Goal: Task Accomplishment & Management: Use online tool/utility

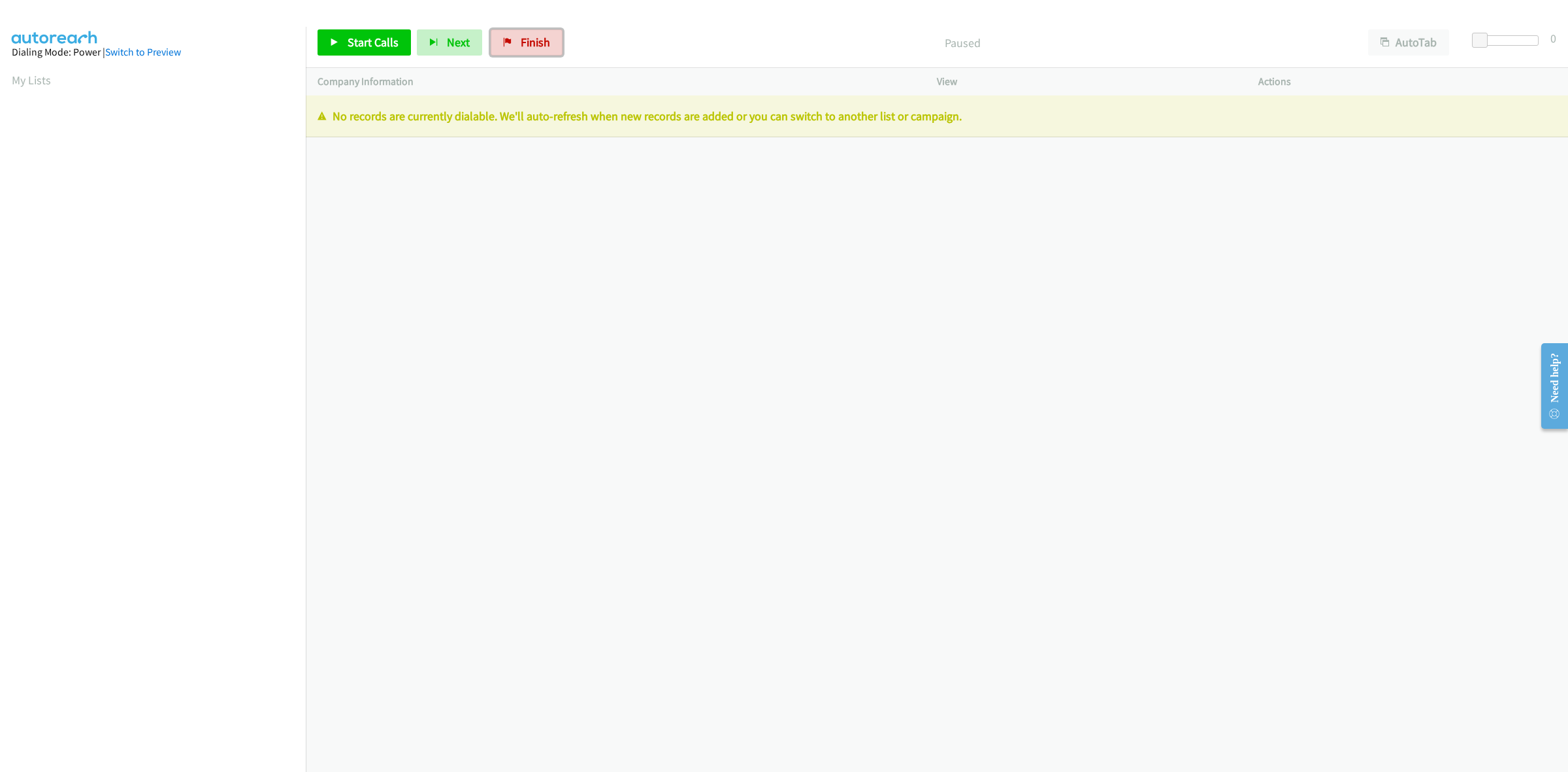
click at [524, 40] on span "Finish" at bounding box center [535, 41] width 30 height 15
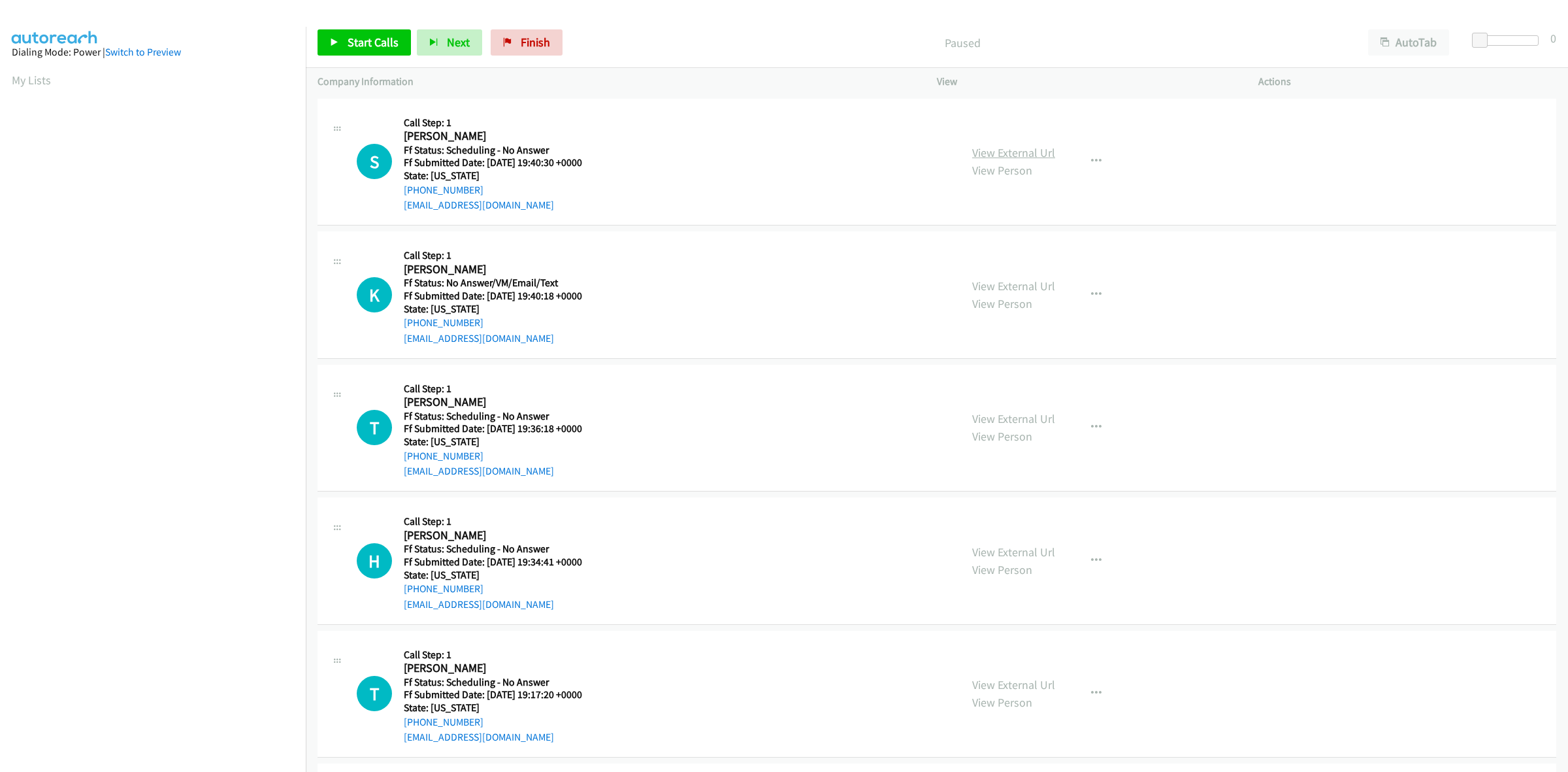
click at [1004, 155] on link "View External Url" at bounding box center [1013, 152] width 83 height 15
click at [1028, 288] on link "View External Url" at bounding box center [1013, 285] width 83 height 15
click at [1034, 412] on link "View External Url" at bounding box center [1013, 418] width 83 height 15
click at [1014, 551] on link "View External Url" at bounding box center [1013, 551] width 83 height 15
click at [1036, 690] on link "View External Url" at bounding box center [1013, 684] width 83 height 15
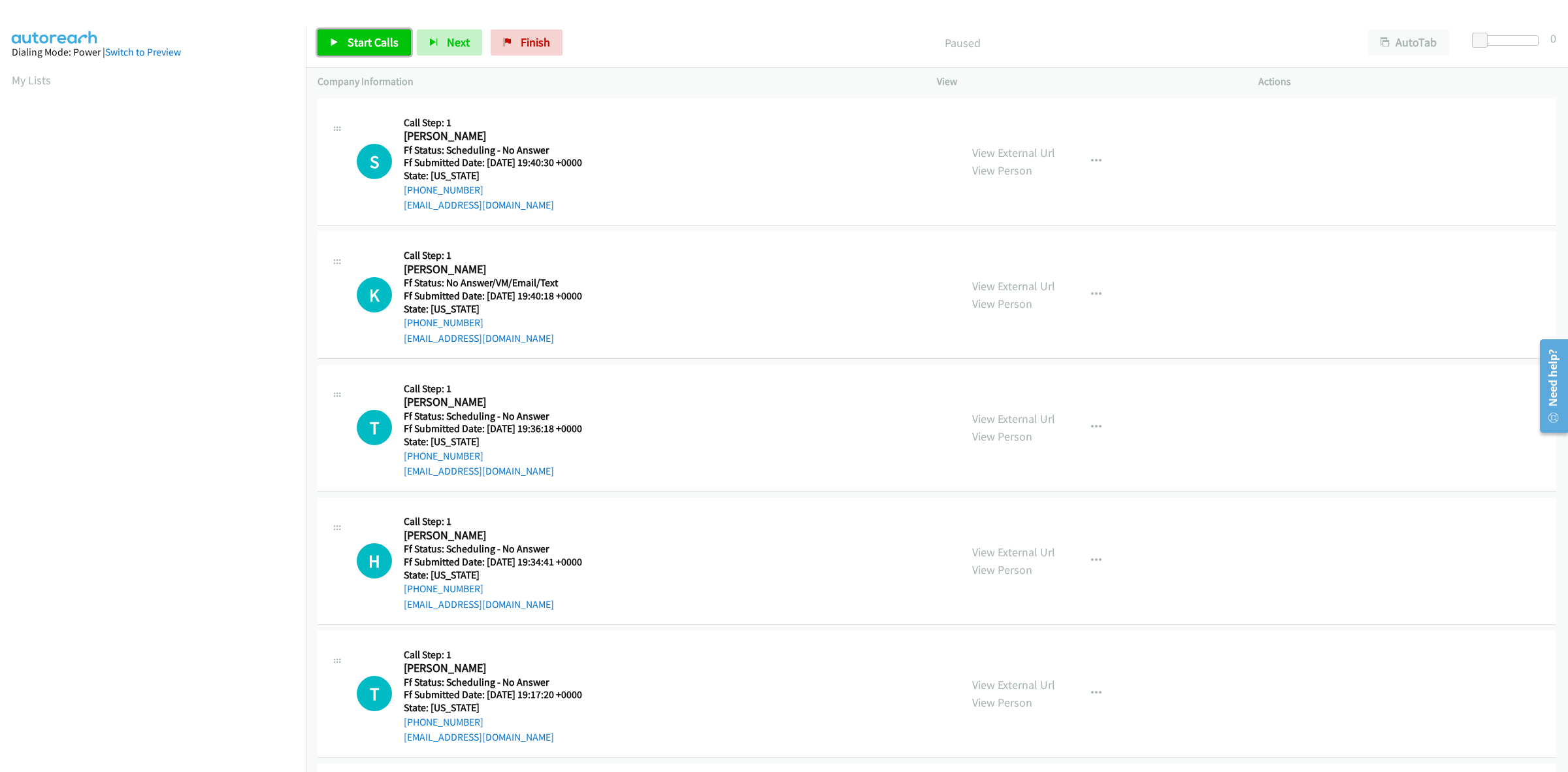
click at [387, 37] on span "Start Calls" at bounding box center [374, 41] width 51 height 15
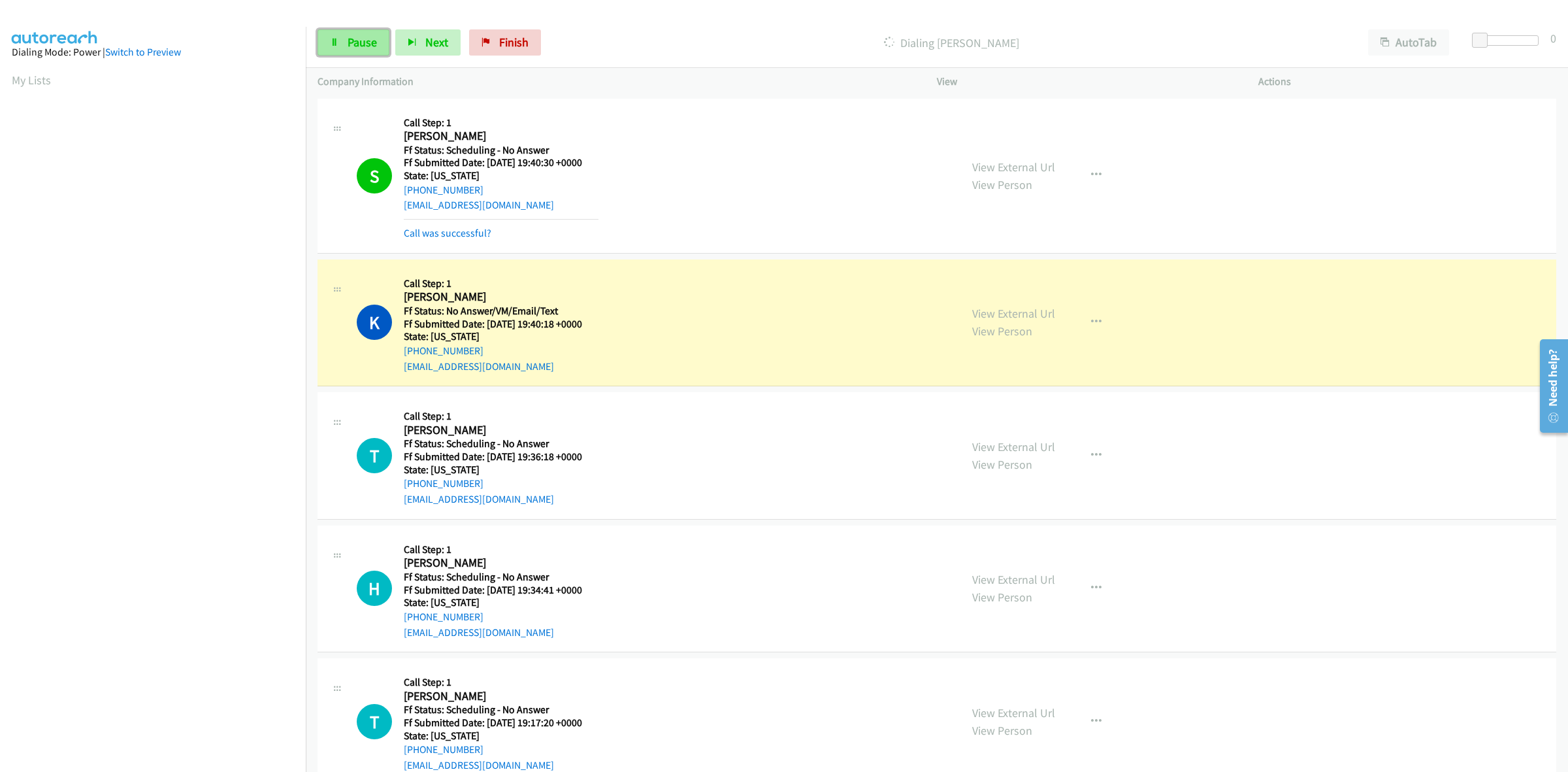
click at [351, 41] on span "Pause" at bounding box center [363, 41] width 30 height 15
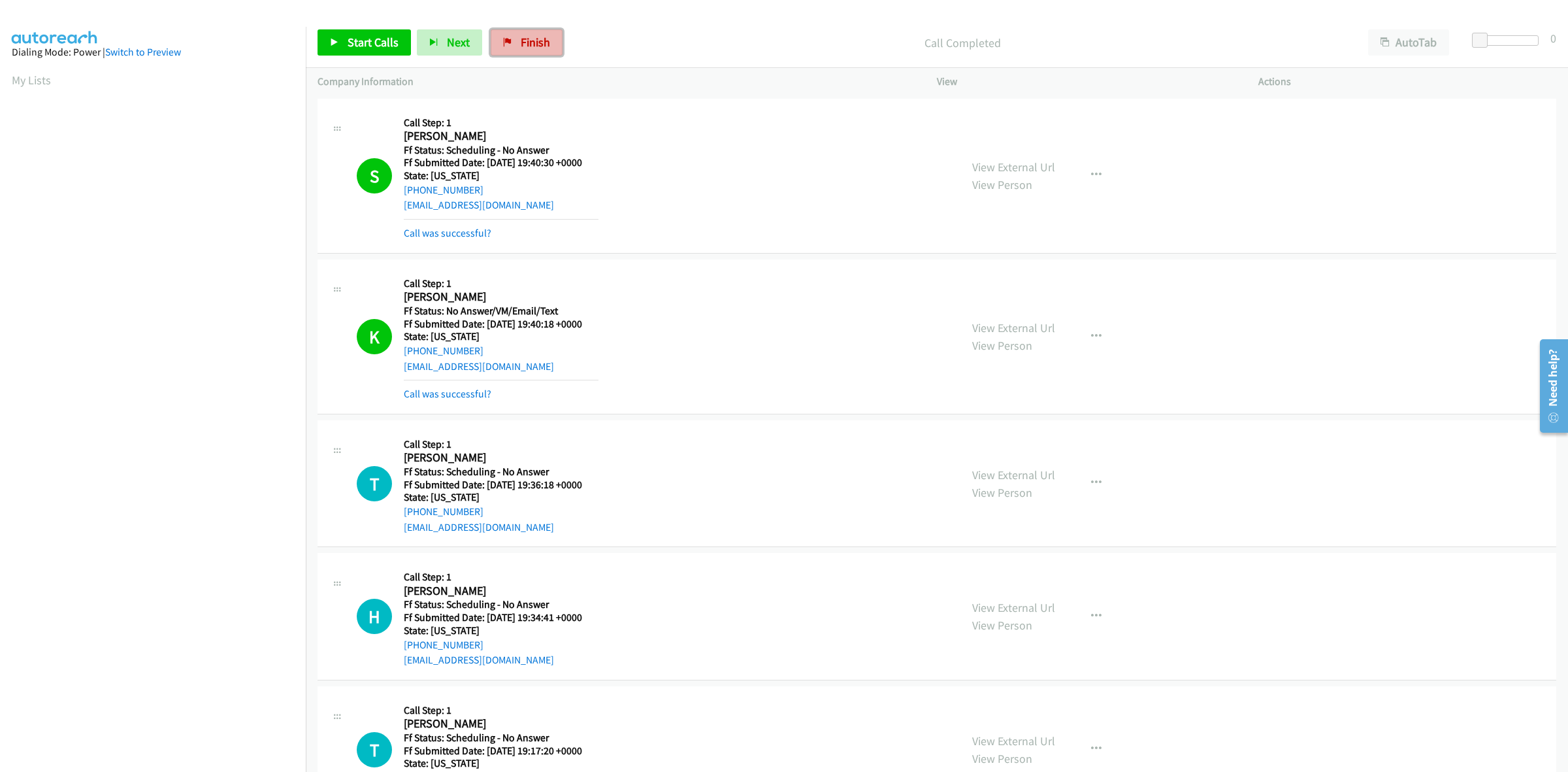
click at [521, 42] on span "Finish" at bounding box center [535, 41] width 30 height 15
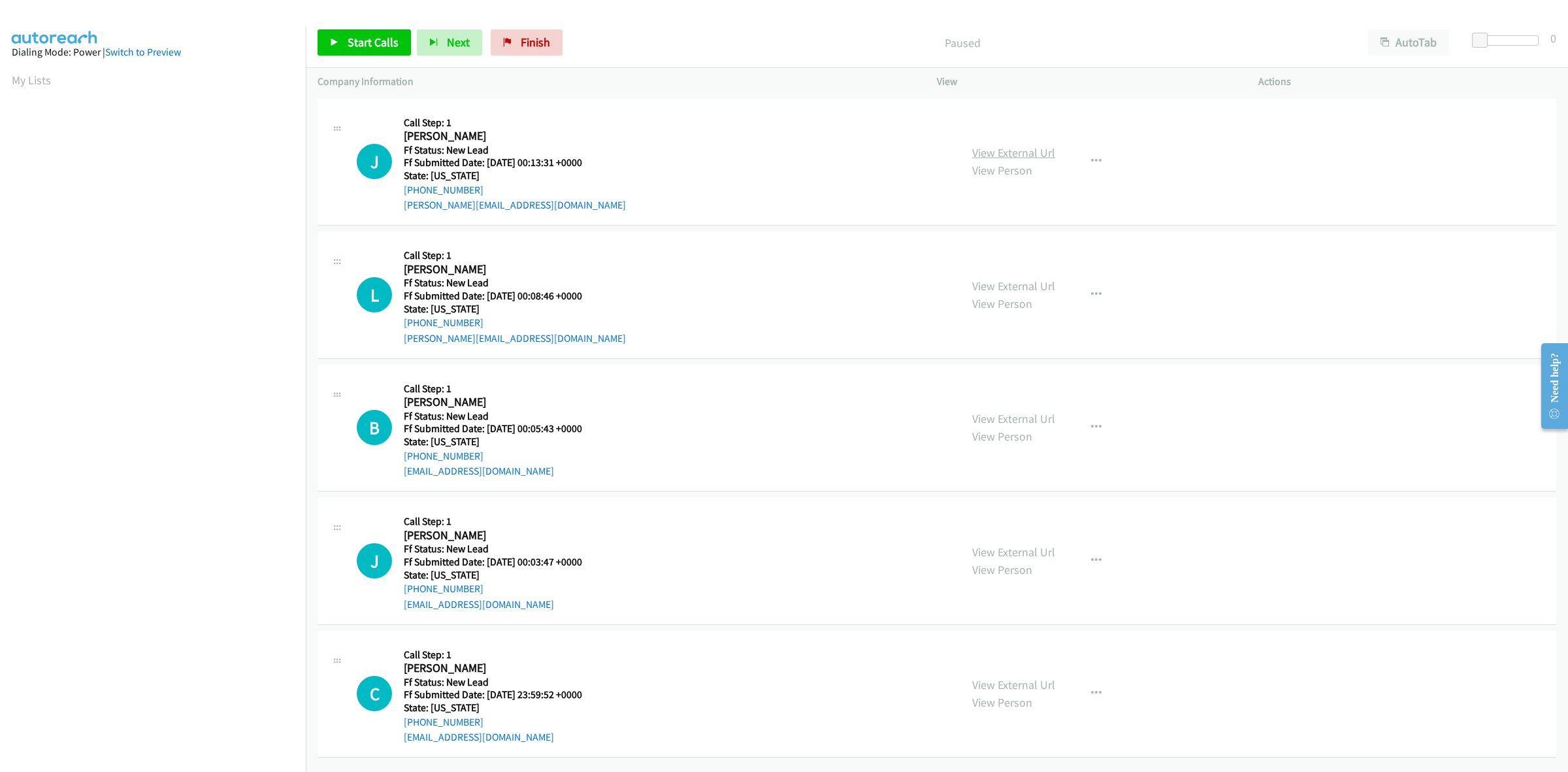
click at [1000, 154] on link "View External Url" at bounding box center [1013, 152] width 83 height 15
click at [1027, 278] on link "View External Url" at bounding box center [1013, 285] width 83 height 15
click at [1020, 419] on link "View External Url" at bounding box center [1013, 418] width 83 height 15
click at [1031, 549] on link "View External Url" at bounding box center [1013, 551] width 83 height 15
click at [1017, 680] on link "View External Url" at bounding box center [1013, 684] width 83 height 15
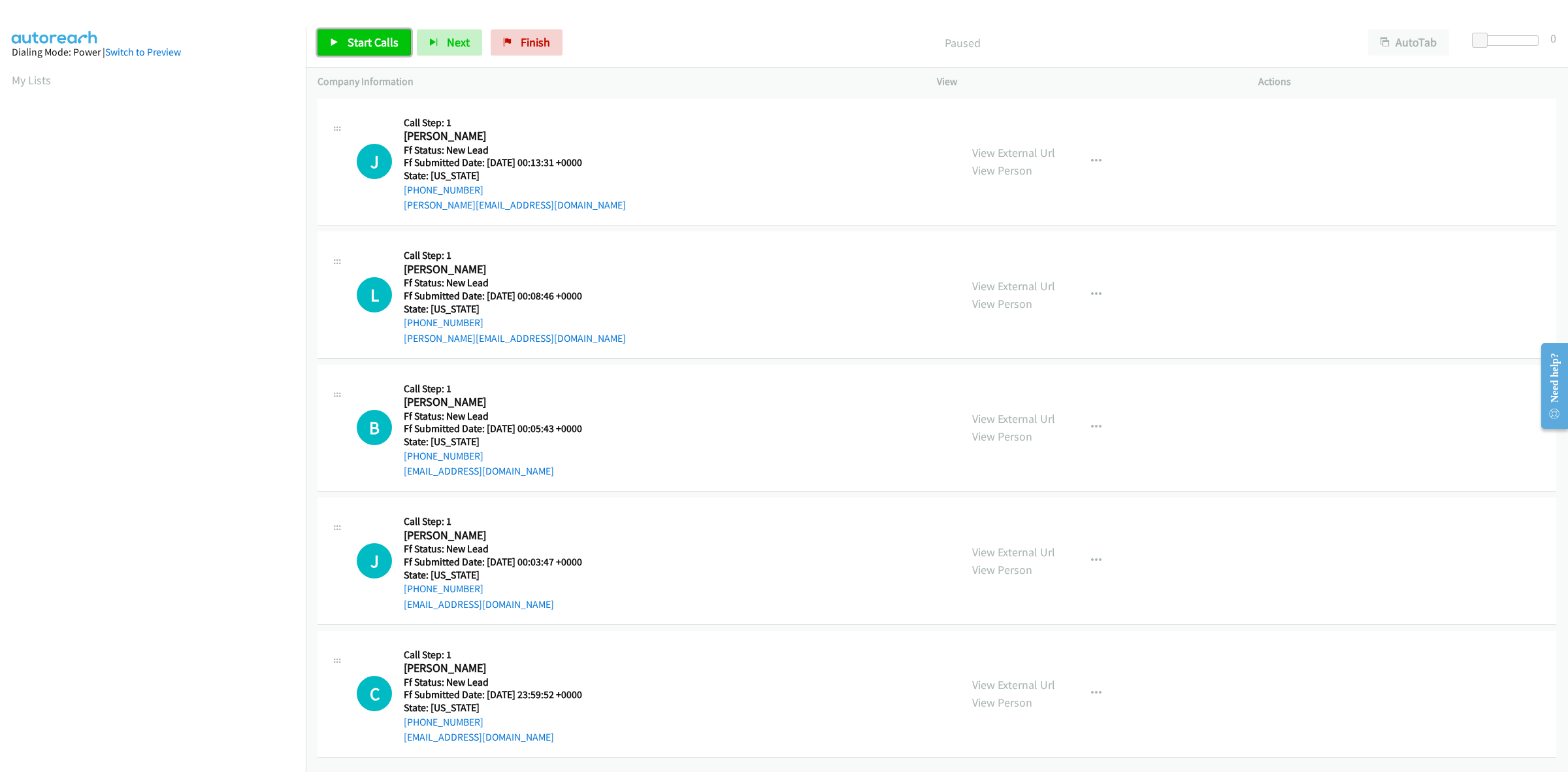
click at [356, 30] on link "Start Calls" at bounding box center [364, 42] width 94 height 27
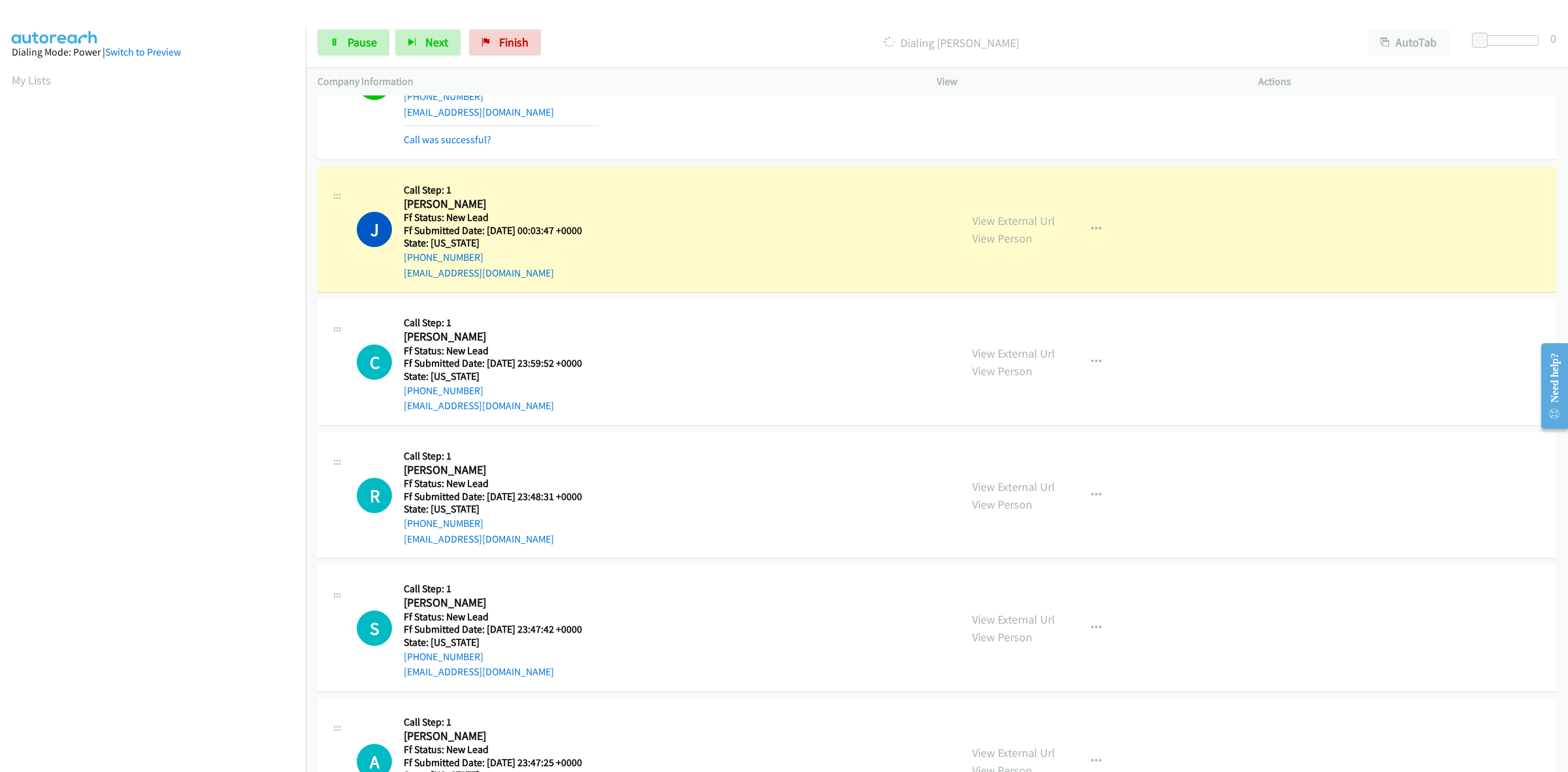
scroll to position [491, 0]
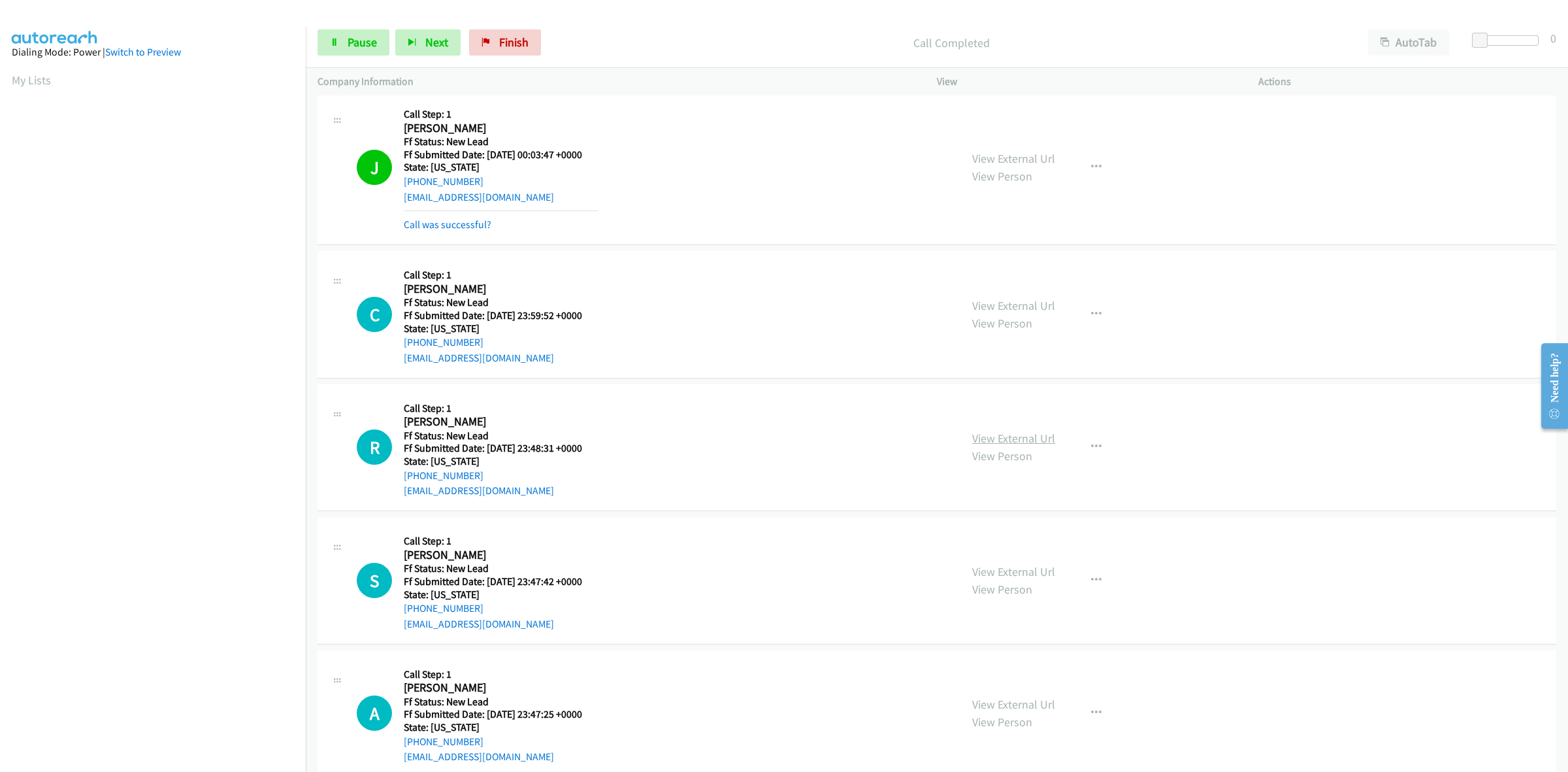
click at [1037, 439] on link "View External Url" at bounding box center [1013, 438] width 83 height 15
click at [1011, 577] on link "View External Url" at bounding box center [1013, 571] width 83 height 15
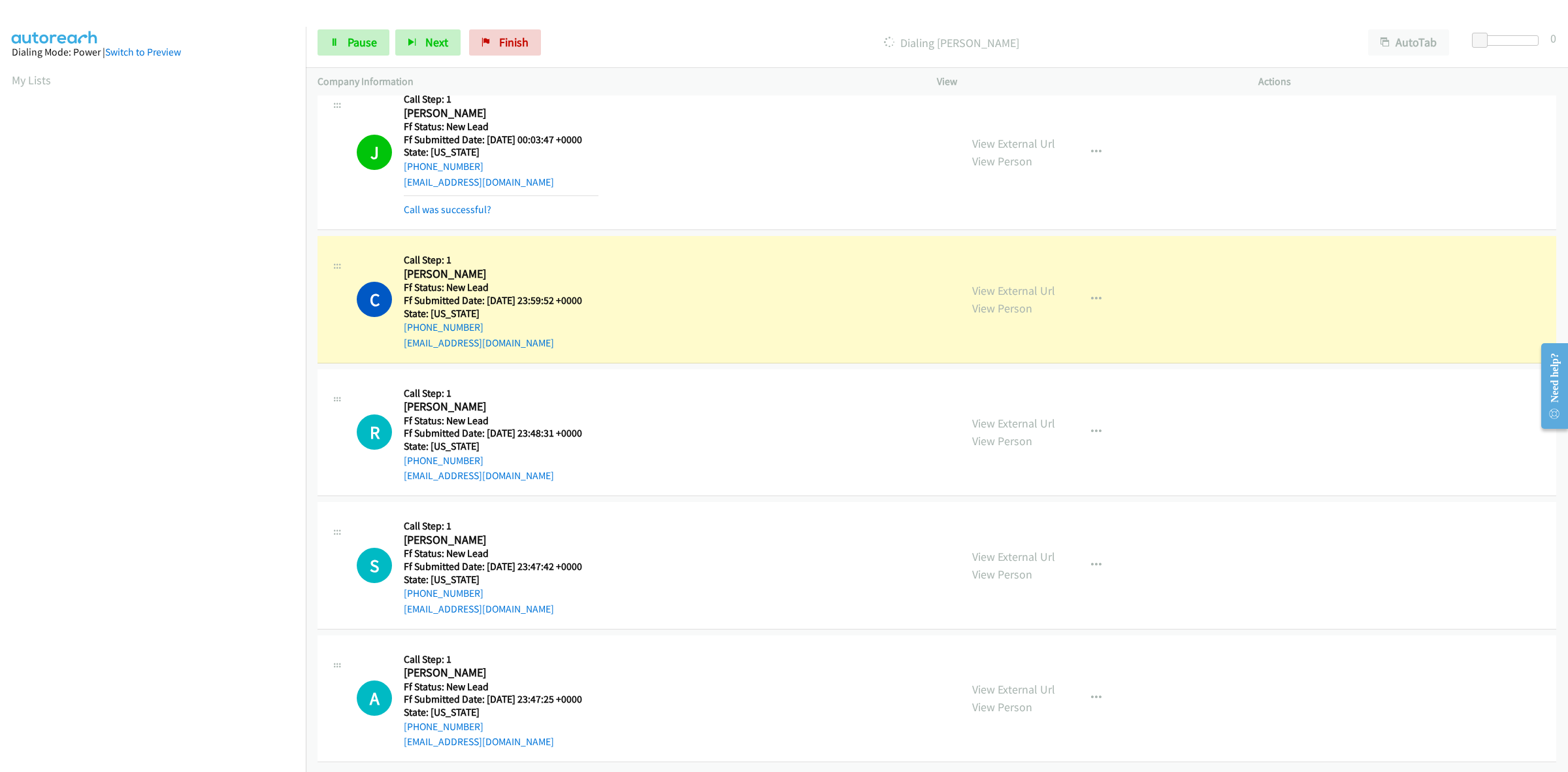
scroll to position [519, 0]
click at [974, 681] on link "View External Url" at bounding box center [1013, 688] width 83 height 15
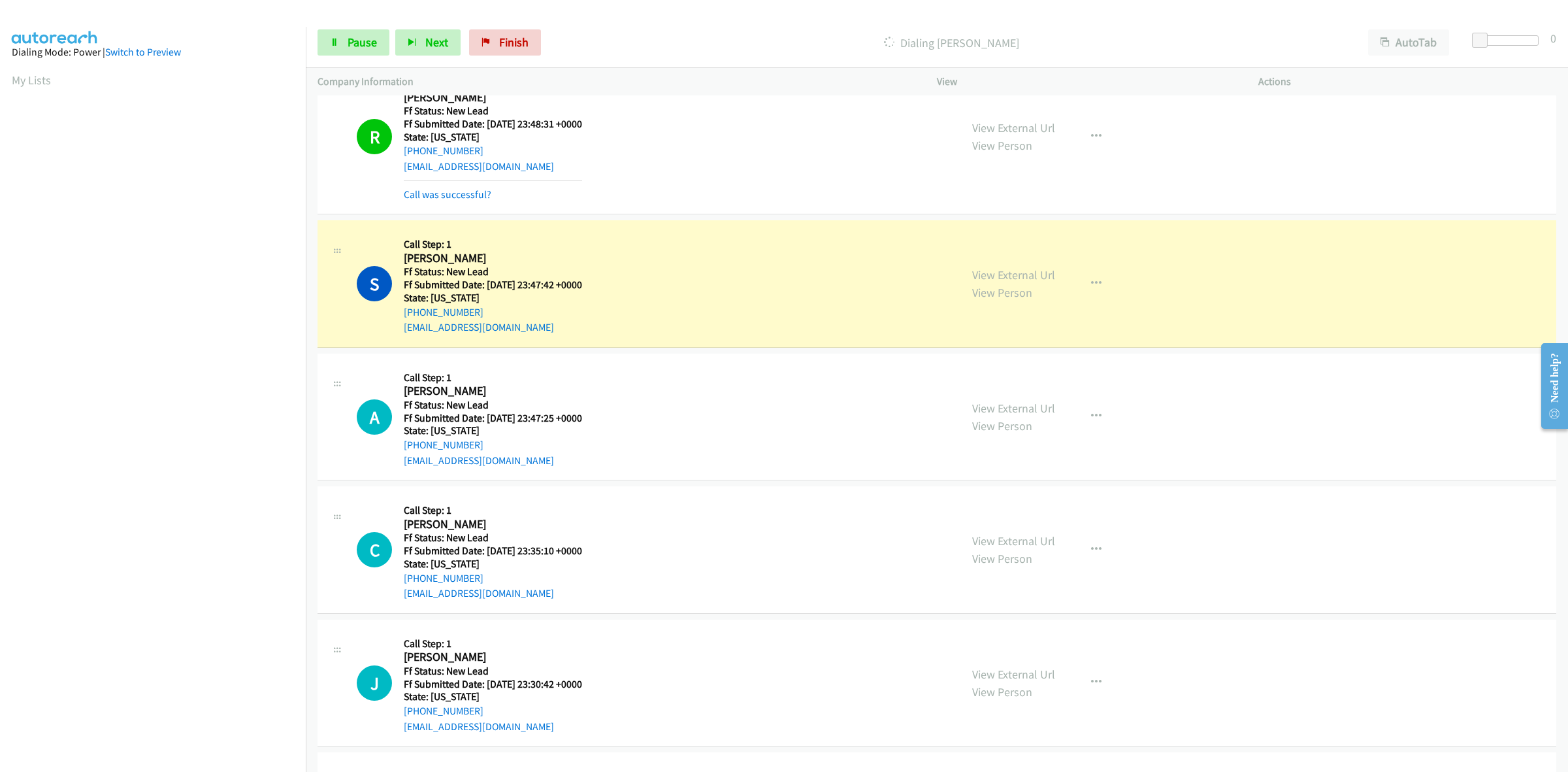
scroll to position [874, 0]
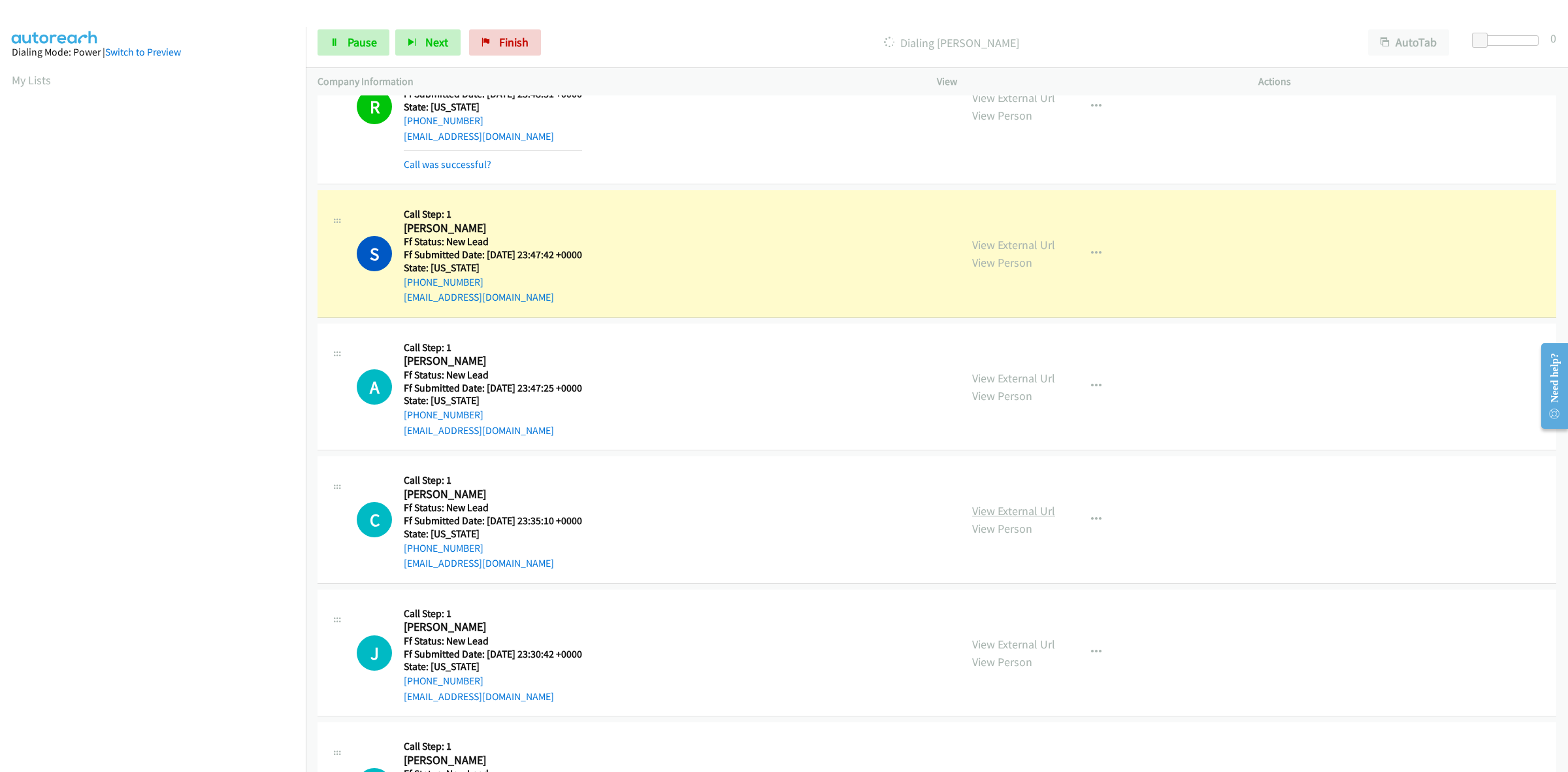
click at [1009, 510] on link "View External Url" at bounding box center [1013, 510] width 83 height 15
click at [1023, 651] on link "View External Url" at bounding box center [1013, 644] width 83 height 15
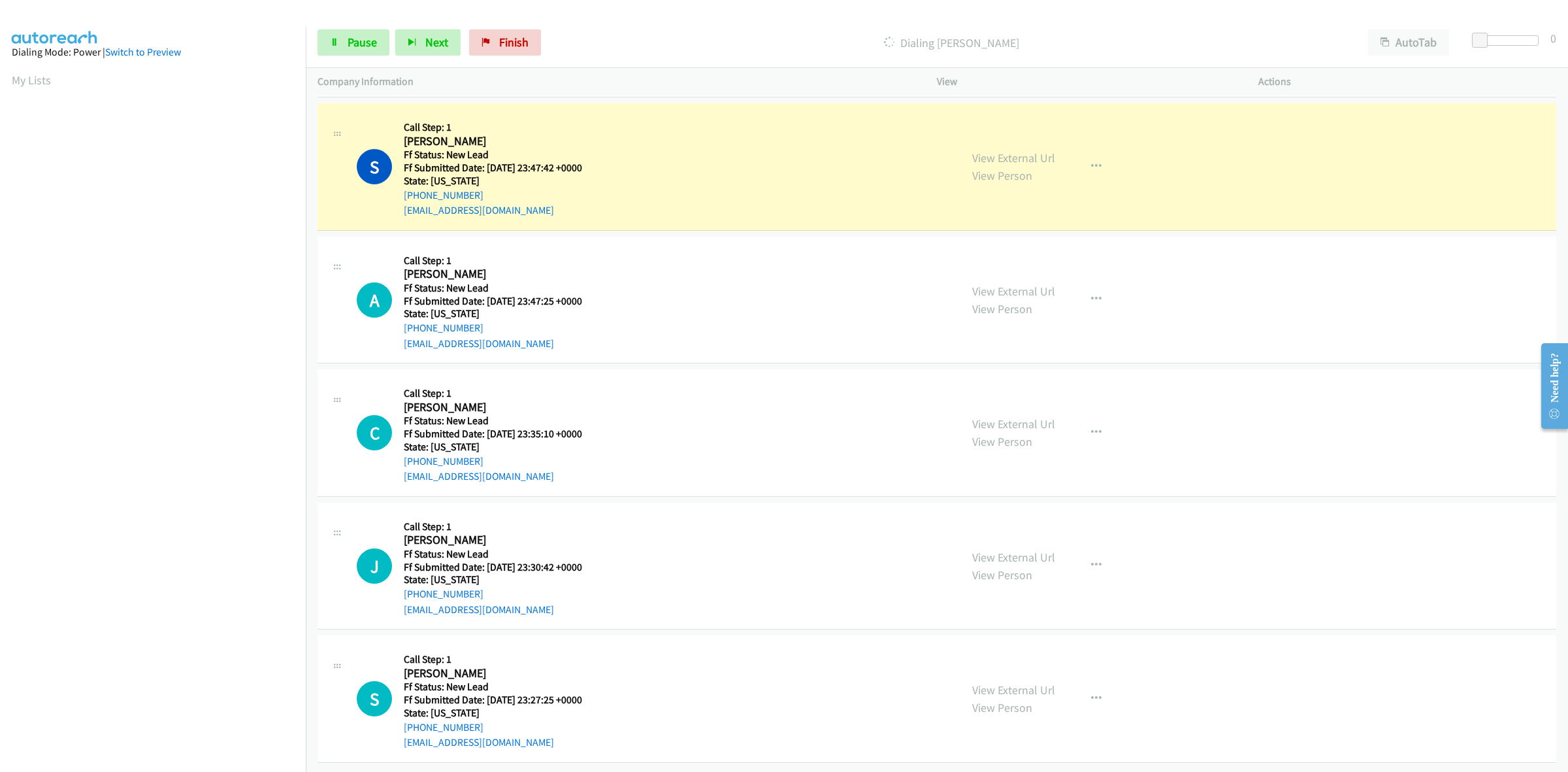
scroll to position [974, 0]
click at [997, 682] on link "View External Url" at bounding box center [1013, 689] width 83 height 15
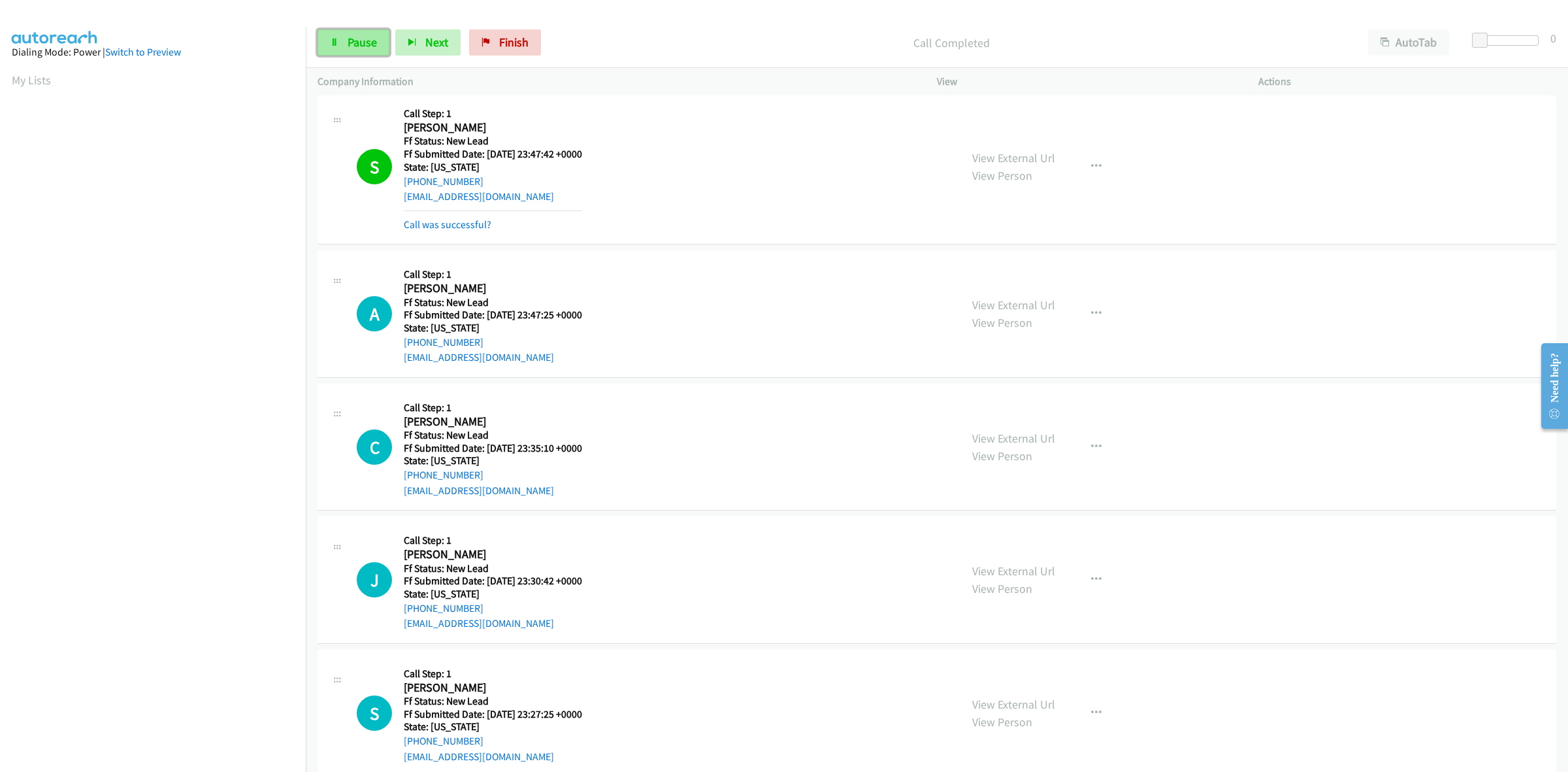
click at [342, 36] on link "Pause" at bounding box center [353, 42] width 72 height 27
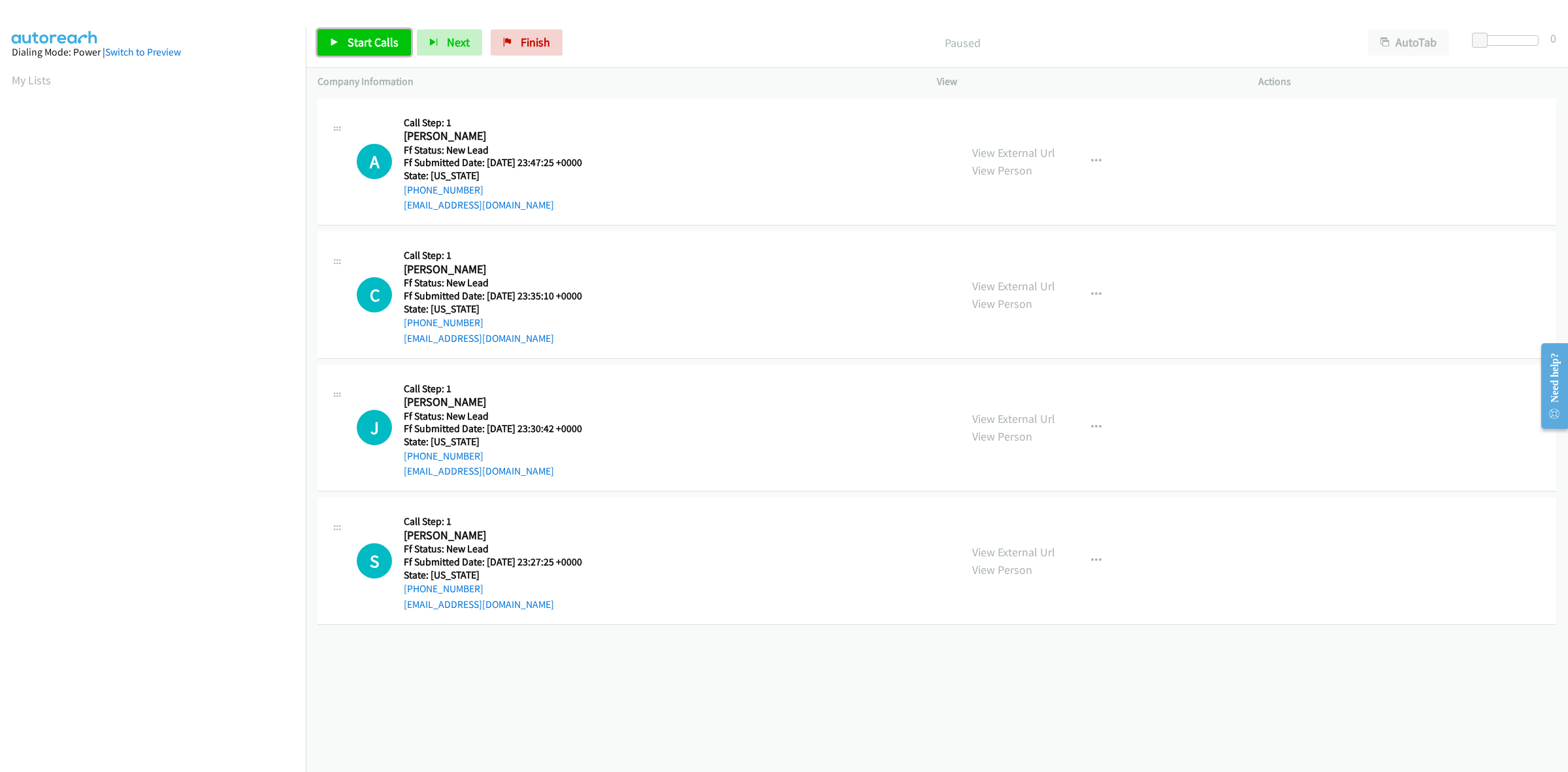
click at [366, 35] on span "Start Calls" at bounding box center [374, 41] width 51 height 15
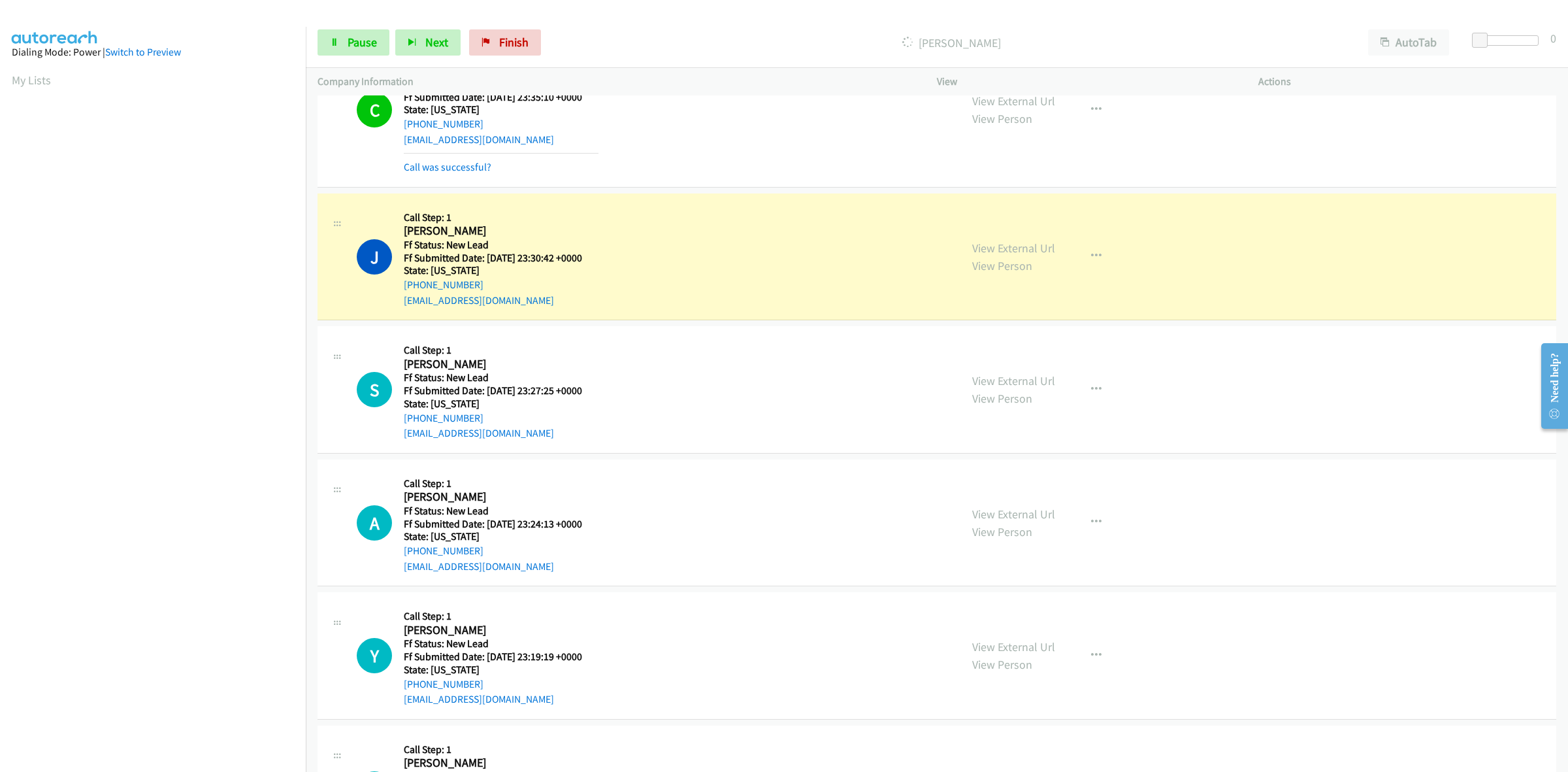
scroll to position [246, 0]
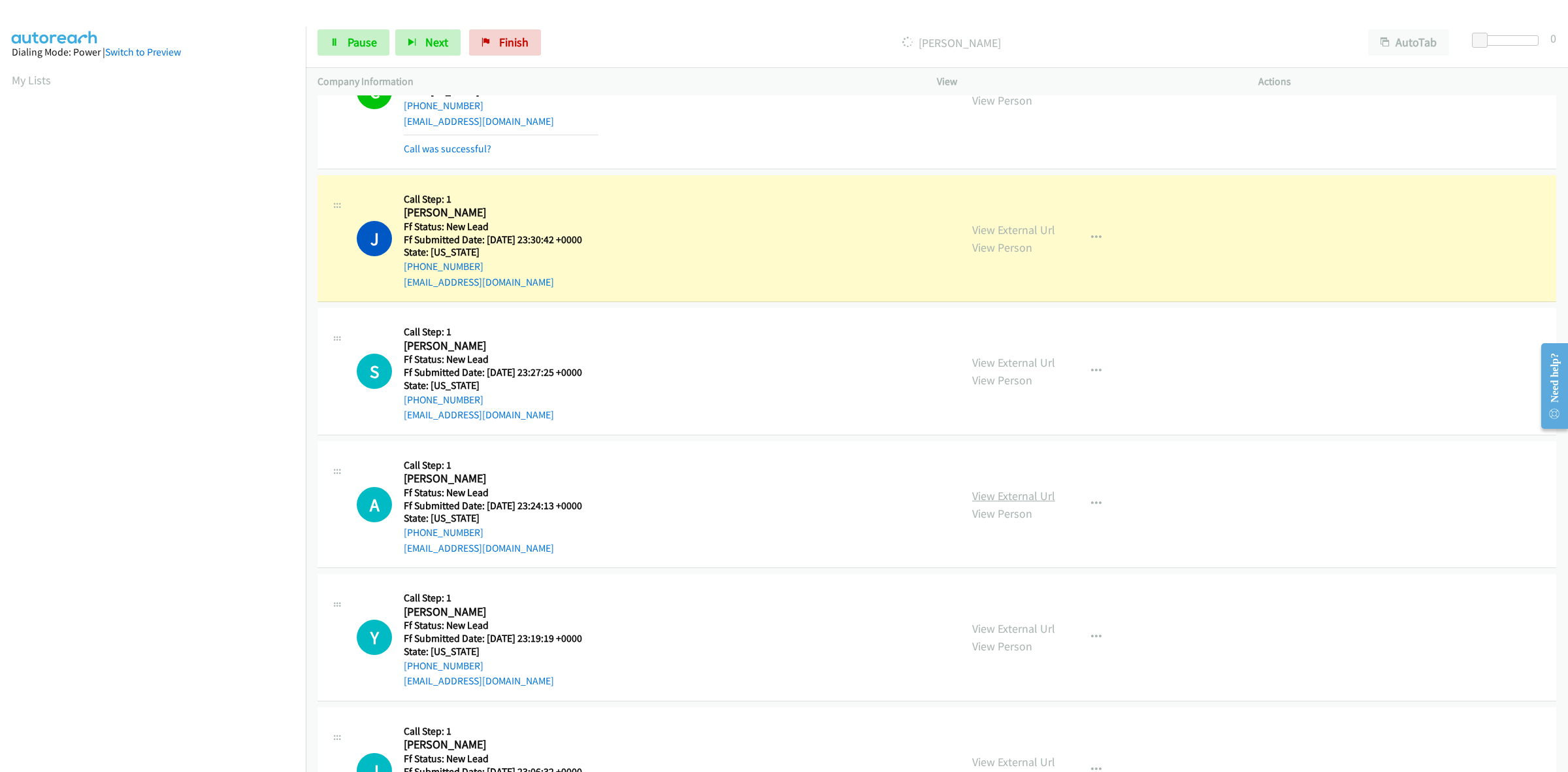
click at [981, 490] on link "View External Url" at bounding box center [1013, 495] width 83 height 15
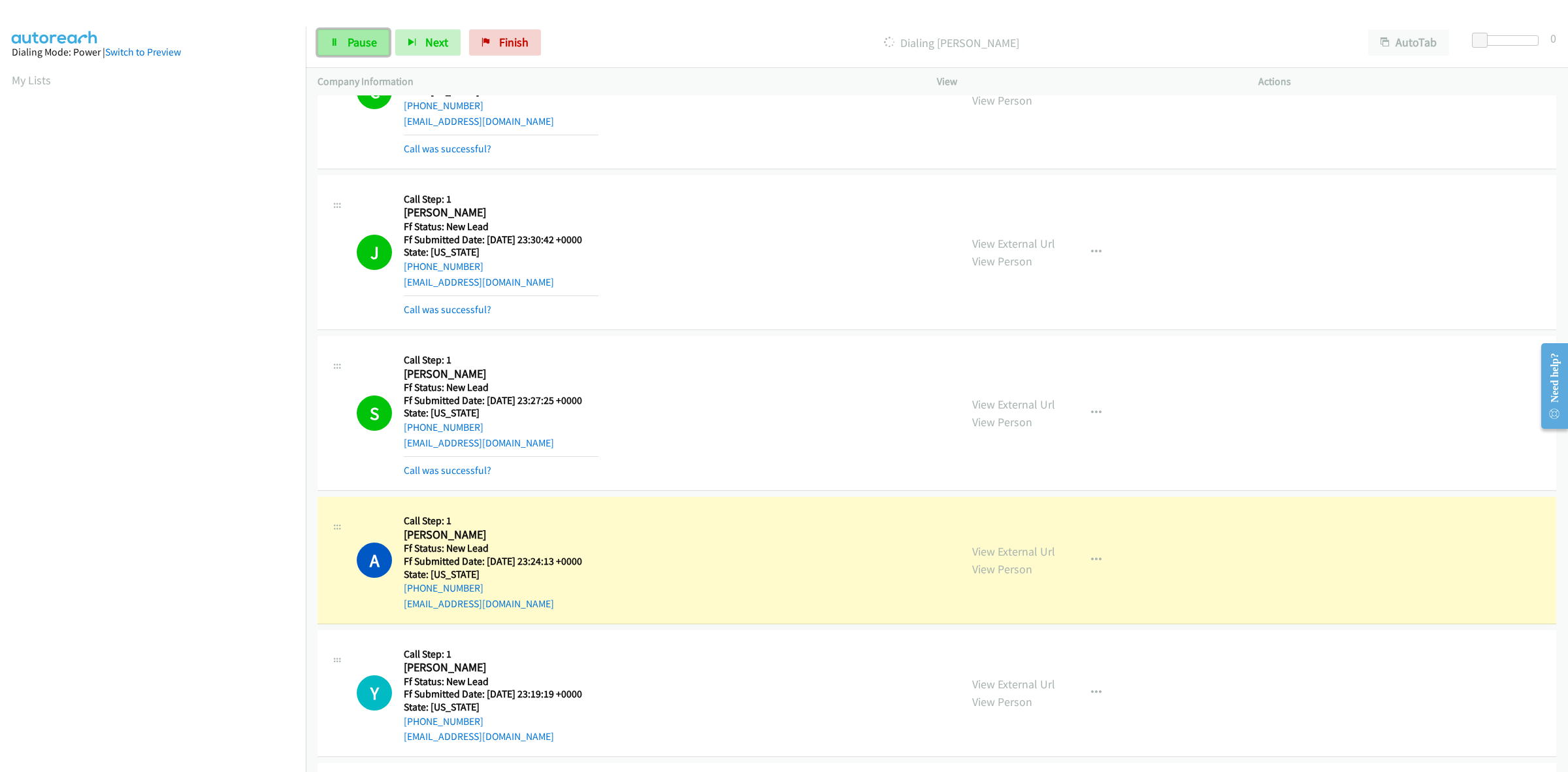
click at [368, 40] on span "Pause" at bounding box center [363, 41] width 30 height 15
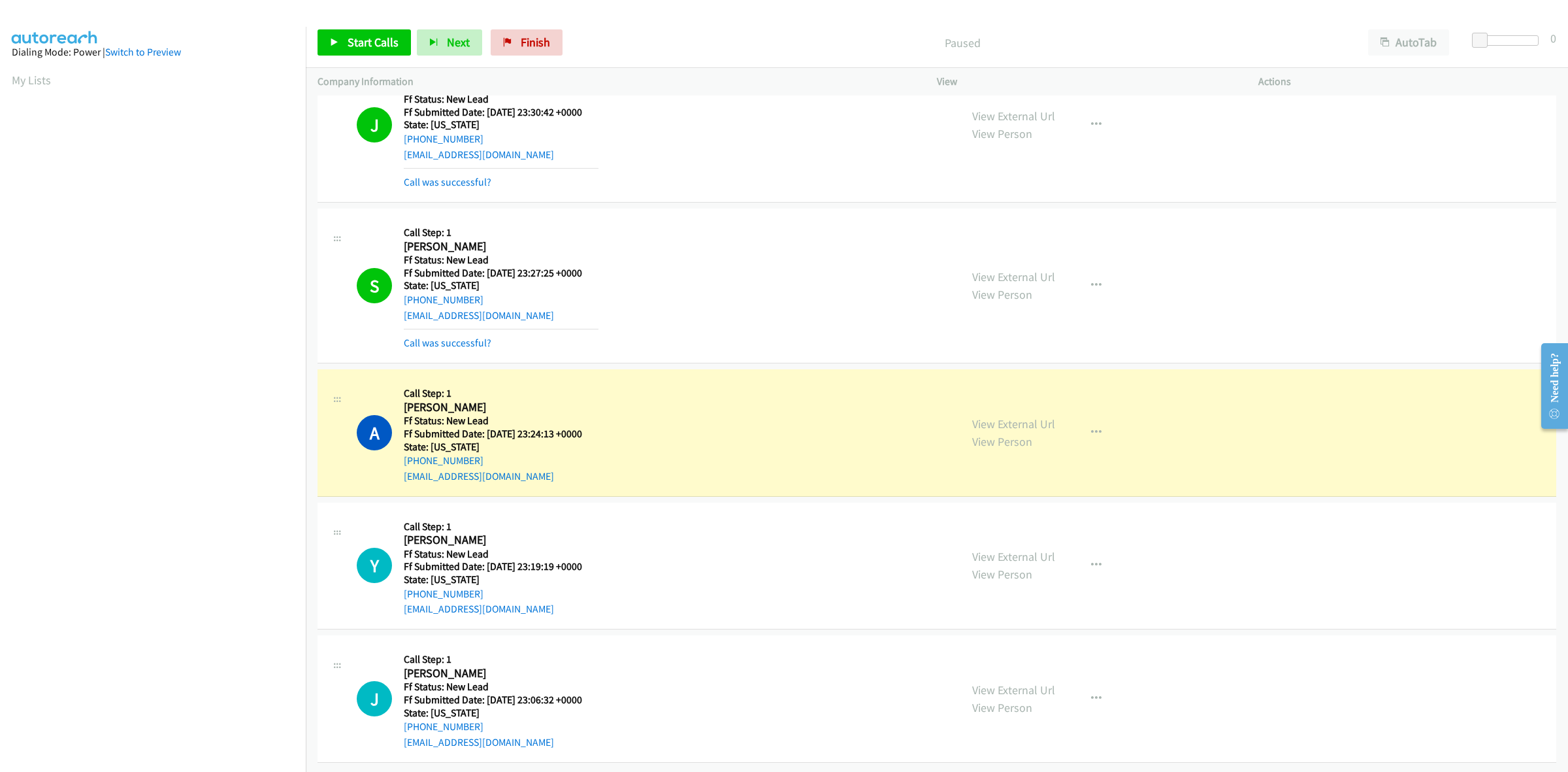
scroll to position [386, 0]
click at [536, 44] on span "Finish" at bounding box center [535, 41] width 30 height 15
